Goal: Task Accomplishment & Management: Use online tool/utility

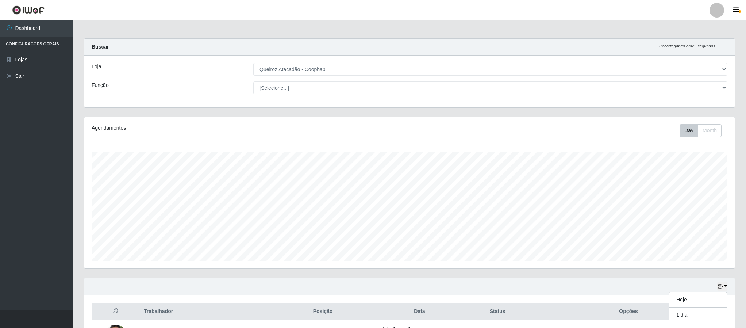
select select "463"
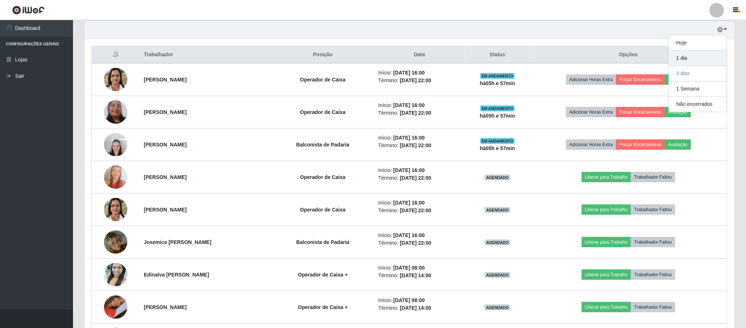
scroll to position [152, 650]
click at [689, 45] on button "Hoje" at bounding box center [698, 42] width 58 height 15
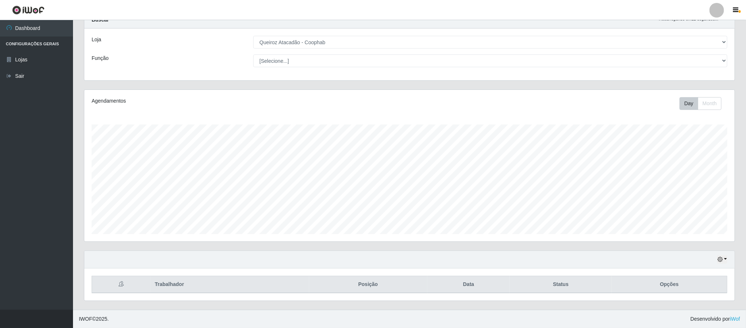
scroll to position [127, 0]
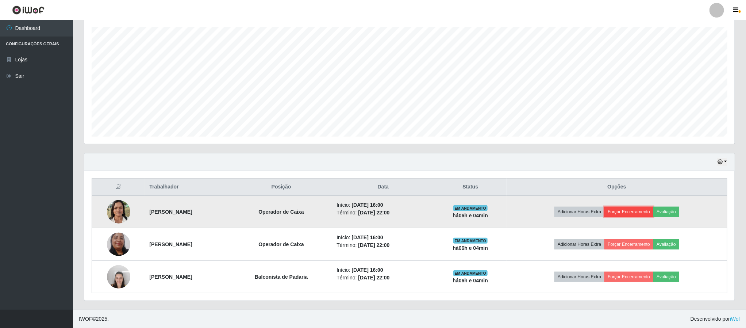
click at [632, 210] on button "Forçar Encerramento" at bounding box center [629, 212] width 49 height 10
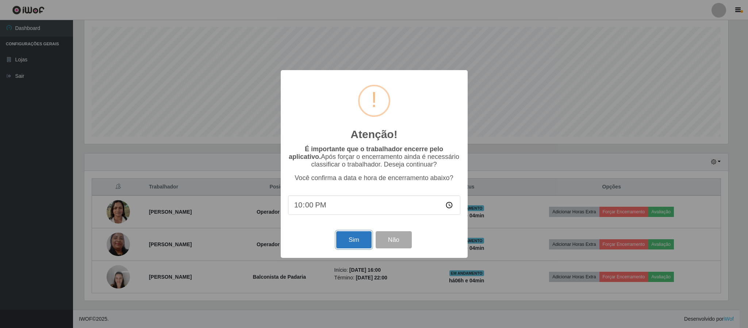
click at [343, 241] on button "Sim" at bounding box center [353, 239] width 35 height 17
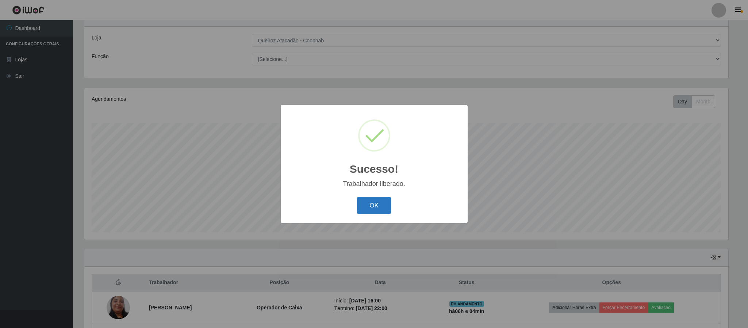
click at [375, 202] on button "OK" at bounding box center [374, 205] width 34 height 17
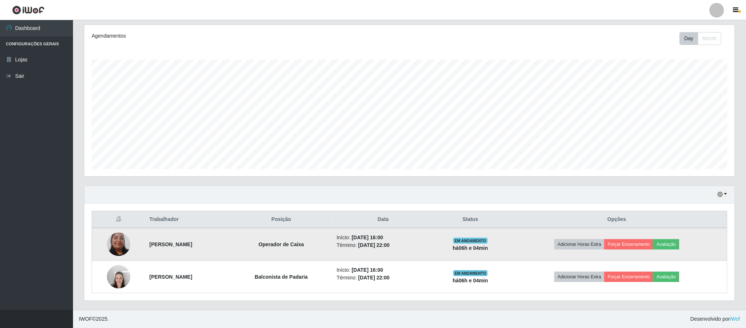
scroll to position [94, 0]
click at [636, 242] on button "Forçar Encerramento" at bounding box center [629, 244] width 49 height 10
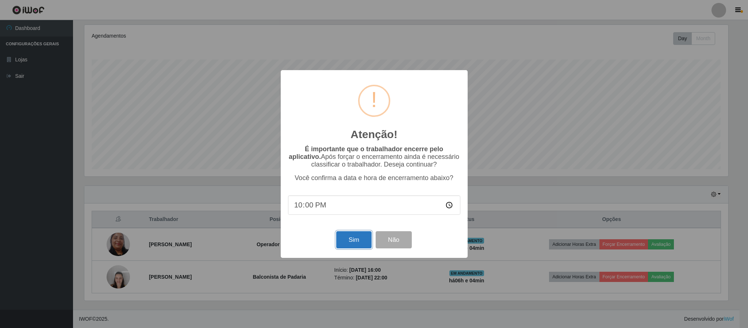
click at [354, 241] on button "Sim" at bounding box center [353, 239] width 35 height 17
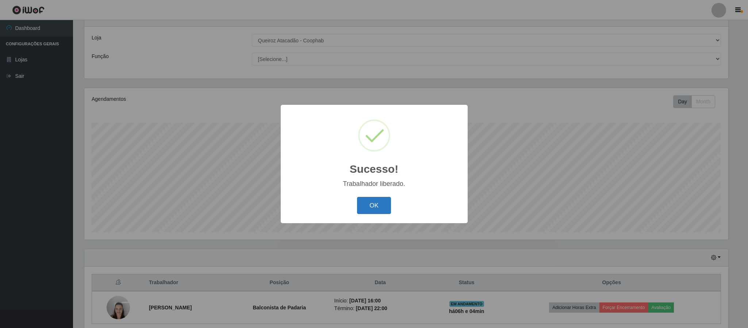
click at [387, 199] on button "OK" at bounding box center [374, 205] width 34 height 17
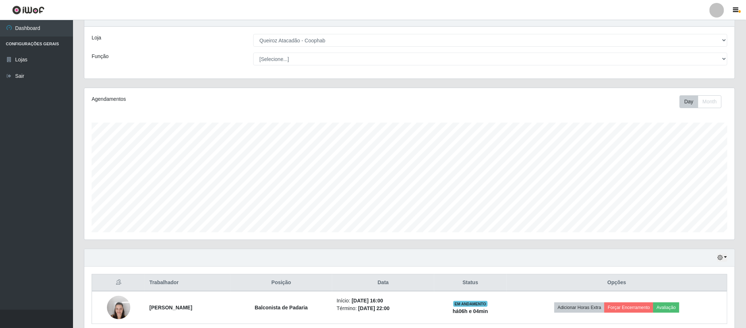
scroll to position [62, 0]
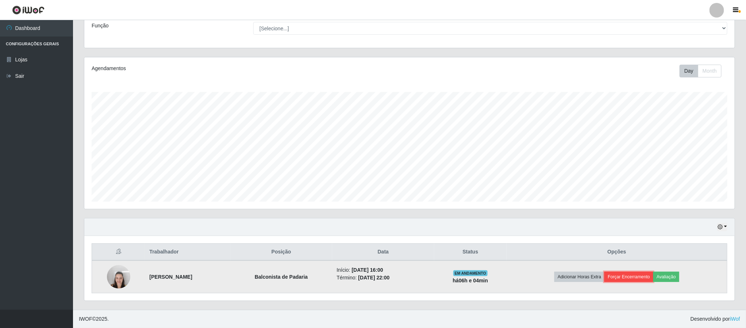
click at [628, 276] on button "Forçar Encerramento" at bounding box center [629, 277] width 49 height 10
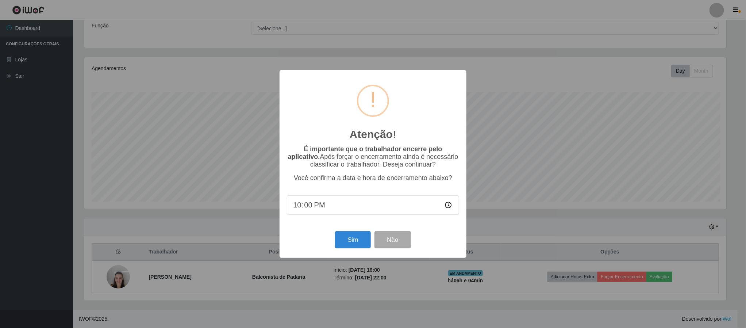
scroll to position [152, 644]
click at [355, 240] on button "Sim" at bounding box center [353, 239] width 35 height 17
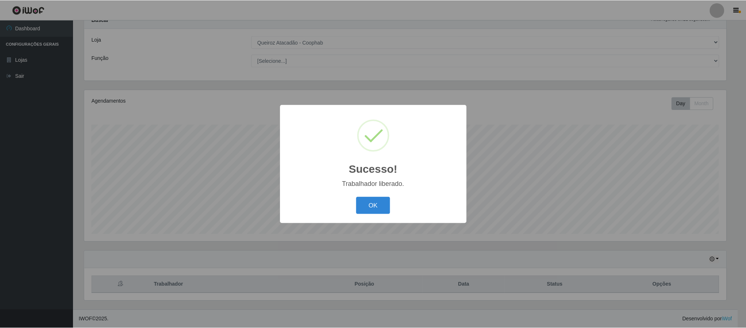
scroll to position [0, 0]
click at [376, 202] on button "OK" at bounding box center [374, 205] width 34 height 17
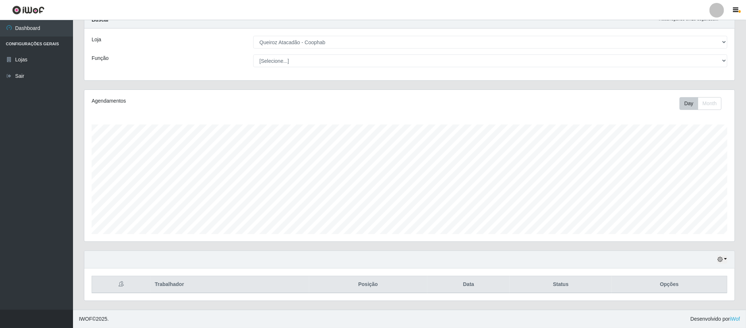
click at [711, 8] on div at bounding box center [717, 10] width 15 height 15
click at [682, 60] on button "Sair" at bounding box center [703, 56] width 66 height 15
